Goal: Information Seeking & Learning: Understand process/instructions

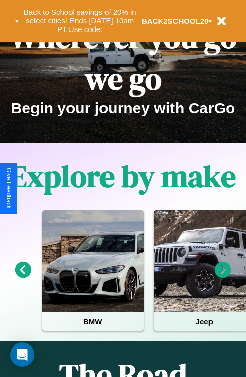
scroll to position [156, 0]
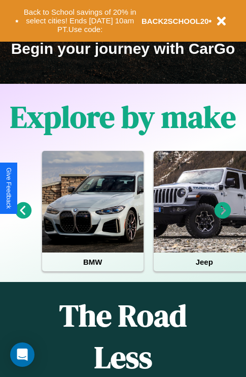
click at [223, 217] on icon at bounding box center [223, 210] width 17 height 17
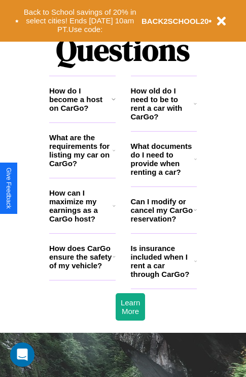
scroll to position [1230, 0]
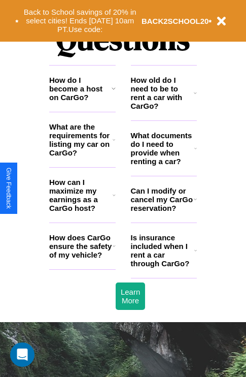
click at [82, 156] on h3 "What are the requirements for listing my car on CarGo?" at bounding box center [80, 139] width 63 height 35
click at [195, 97] on icon at bounding box center [195, 93] width 3 height 8
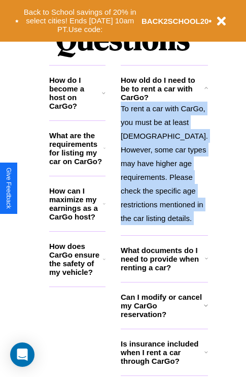
scroll to position [1251, 0]
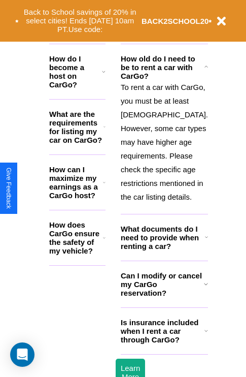
click at [204, 288] on icon at bounding box center [206, 284] width 4 height 8
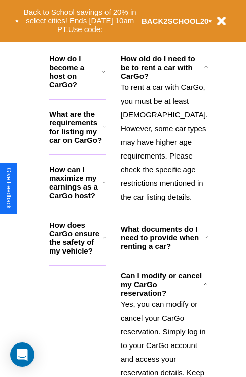
click at [163, 250] on h3 "What documents do I need to provide when renting a car?" at bounding box center [163, 237] width 84 height 26
